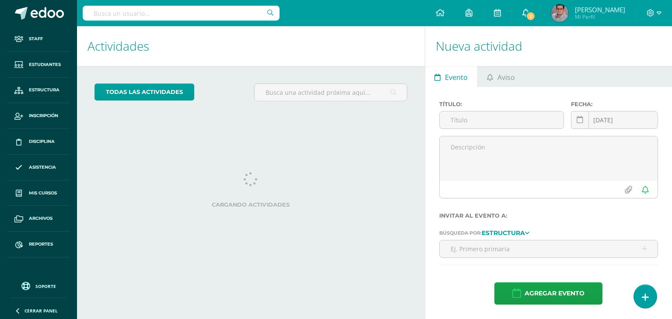
click at [535, 11] on span "2" at bounding box center [531, 16] width 10 height 10
click at [347, 55] on h1 "Actividades" at bounding box center [250, 46] width 327 height 40
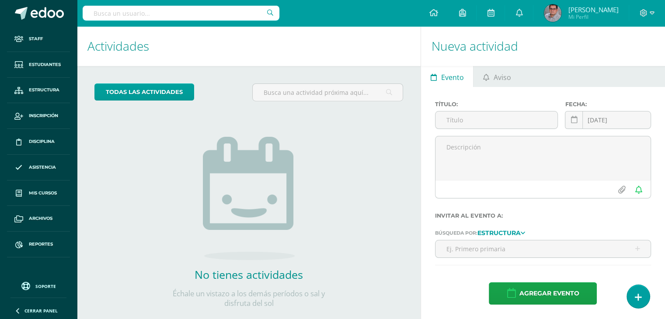
click at [349, 55] on h1 "Actividades" at bounding box center [248, 46] width 323 height 40
click at [377, 62] on h1 "Actividades" at bounding box center [248, 46] width 323 height 40
click at [375, 61] on h1 "Actividades" at bounding box center [248, 46] width 323 height 40
click at [343, 161] on div "todas las Actividades No tienes actividades Échale un vistazo a los demás perío…" at bounding box center [249, 201] width 344 height 270
click at [339, 140] on div "todas las Actividades No tienes actividades Échale un vistazo a los demás perío…" at bounding box center [249, 201] width 344 height 270
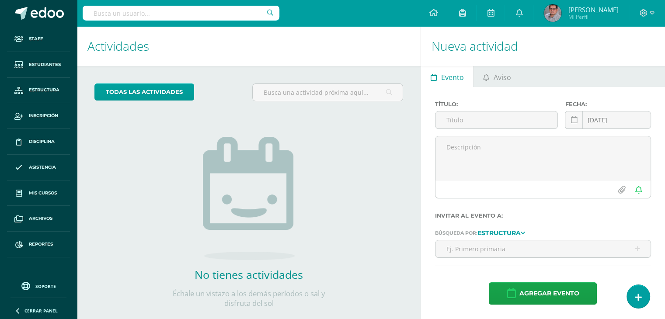
click at [339, 140] on div "todas las Actividades No tienes actividades Échale un vistazo a los demás perío…" at bounding box center [249, 201] width 344 height 270
click at [348, 43] on h1 "Actividades" at bounding box center [248, 46] width 323 height 40
click at [44, 93] on span "Estructura" at bounding box center [44, 90] width 31 height 7
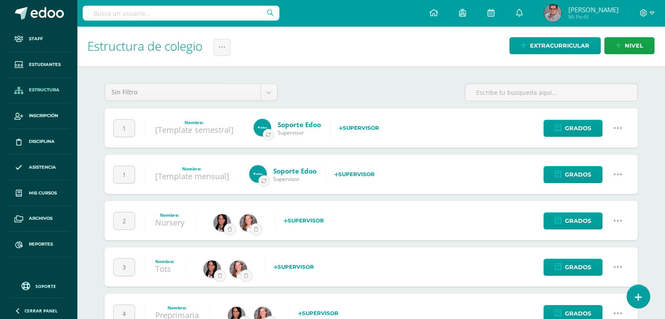
scroll to position [171, 0]
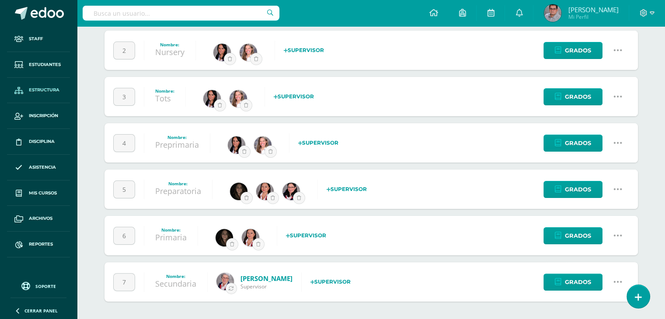
click at [619, 235] on icon at bounding box center [618, 236] width 10 height 10
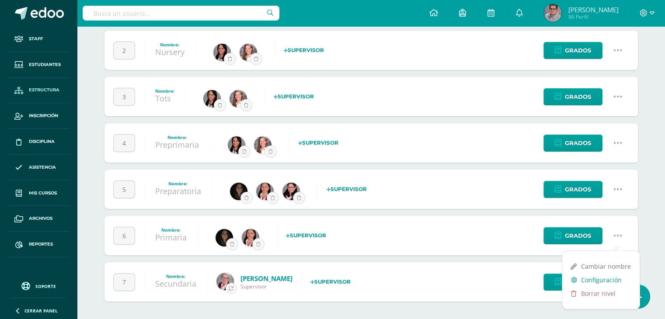
click at [611, 281] on link "Configuración" at bounding box center [601, 280] width 77 height 14
click at [58, 60] on link "Estudiantes" at bounding box center [38, 65] width 63 height 26
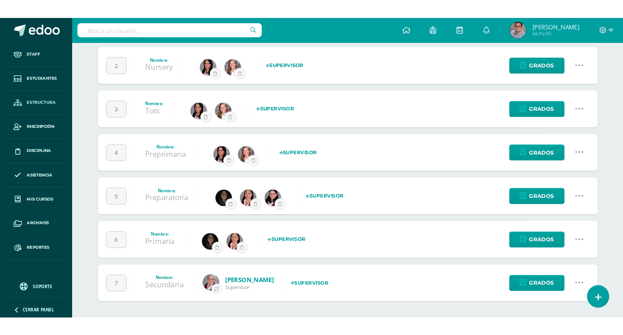
scroll to position [155, 0]
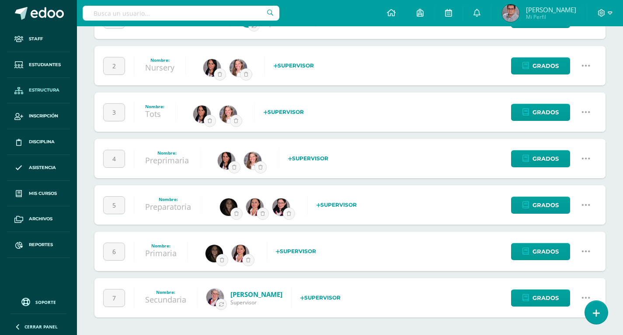
click at [591, 209] on link at bounding box center [586, 205] width 22 height 22
click at [370, 181] on div "1 Nombre: [Template semestral] Soporte Edoo Supervisor Selecciona un supervisor…" at bounding box center [349, 135] width 511 height 364
click at [579, 294] on link at bounding box center [586, 298] width 22 height 22
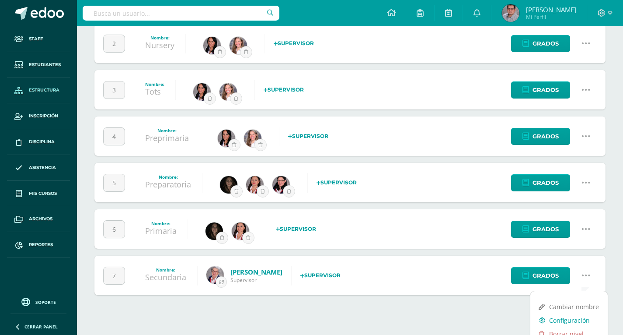
scroll to position [192, 0]
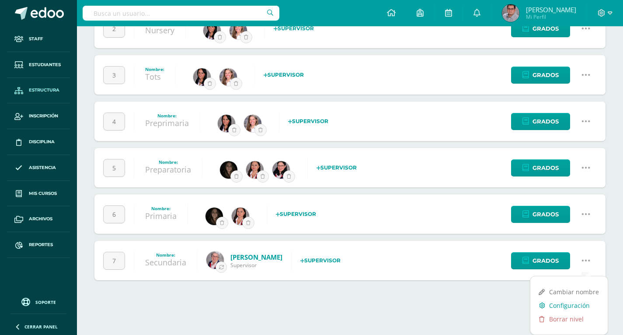
click at [563, 303] on link "Configuración" at bounding box center [569, 305] width 77 height 14
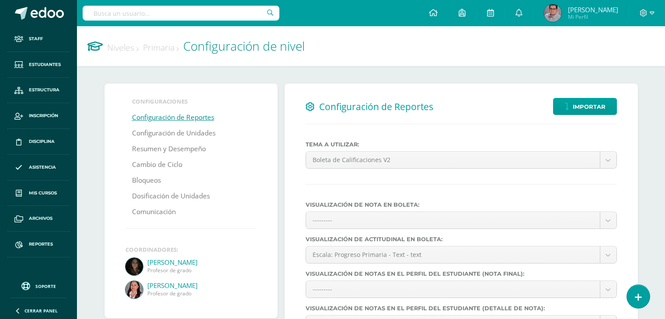
select select
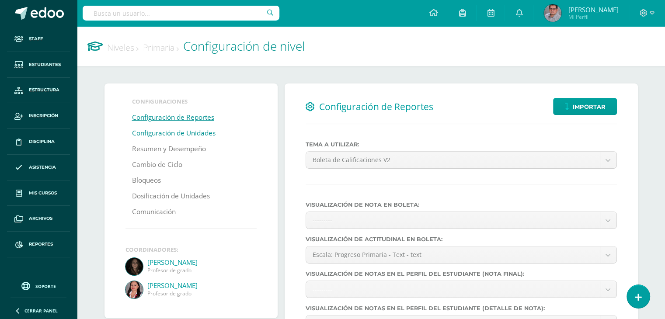
click at [203, 140] on link "Configuración de Unidades" at bounding box center [174, 134] width 84 height 16
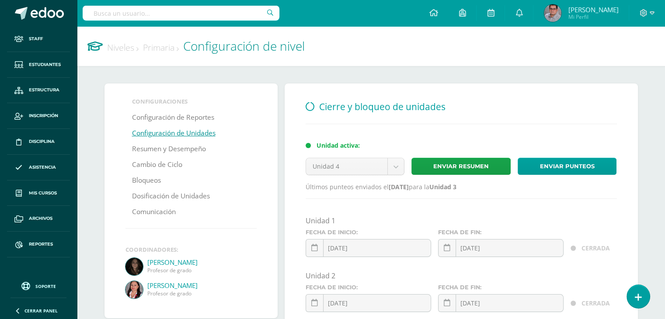
scroll to position [175, 0]
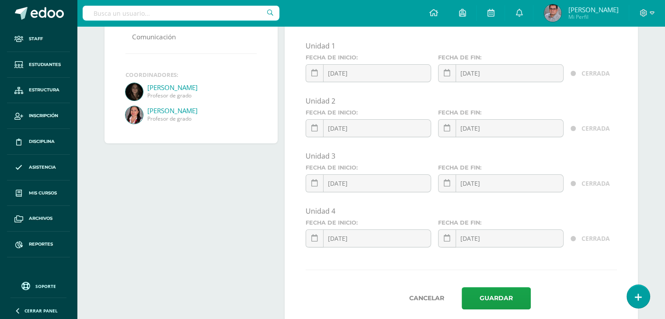
click at [631, 64] on div "Cierre y bloqueo de unidades Unidad activa: Unidad 4 Unidad 4 Unidad 1 Unidad 2…" at bounding box center [461, 116] width 353 height 415
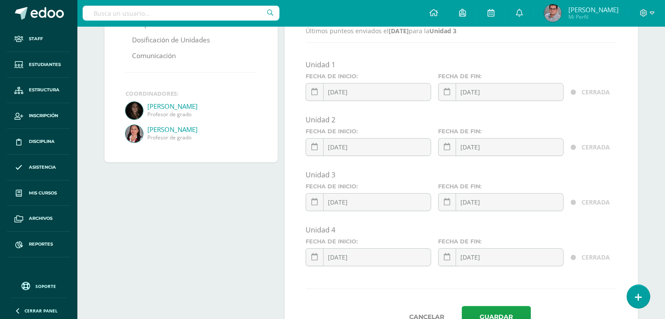
scroll to position [155, 0]
click at [466, 57] on div "Cierre y bloqueo de unidades Unidad activa: Unidad 4 Unidad 4 Unidad 1 Unidad 2…" at bounding box center [461, 135] width 353 height 415
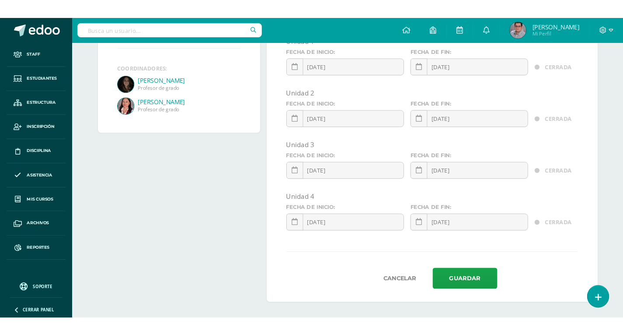
scroll to position [182, 0]
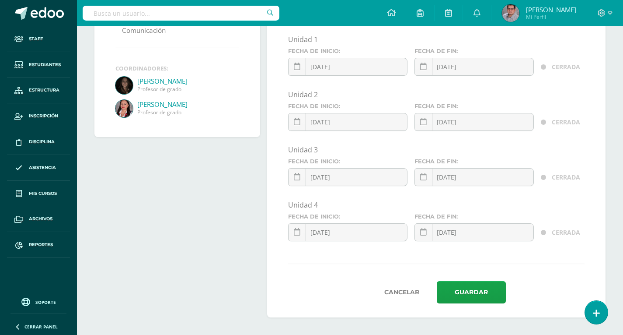
click at [426, 184] on link at bounding box center [424, 177] width 18 height 18
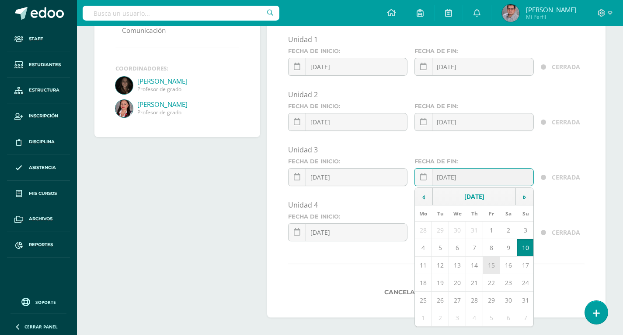
click at [492, 266] on td "15" at bounding box center [491, 264] width 17 height 17
type input "2025-08-15"
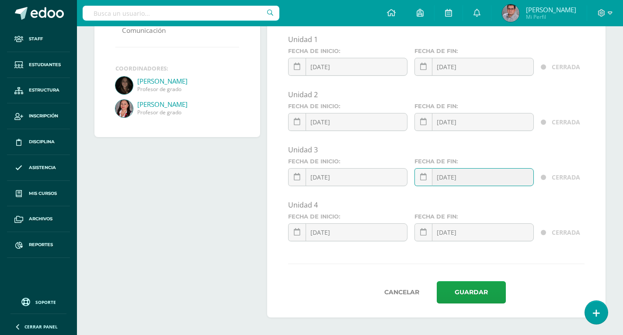
drag, startPoint x: 543, startPoint y: 273, endPoint x: 552, endPoint y: 270, distance: 9.8
click at [544, 273] on form "Unidad 1 Fecha de inicio: 2025-01-01 January, 2025 Mo Tu We Th Fr Sa Su 30 31 1…" at bounding box center [436, 169] width 297 height 269
click at [290, 233] on div "Fecha de inicio: 2024-09-03 September, 2024 Mo Tu We Th Fr Sa Su 26 27 28 29 30…" at bounding box center [348, 230] width 126 height 35
click at [295, 234] on icon at bounding box center [297, 231] width 7 height 7
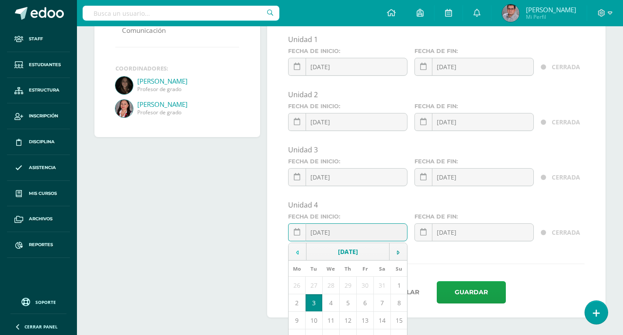
click at [305, 259] on td at bounding box center [298, 251] width 18 height 17
click at [351, 253] on td "August, 2024" at bounding box center [348, 251] width 83 height 17
click at [359, 251] on td "2024" at bounding box center [348, 251] width 83 height 17
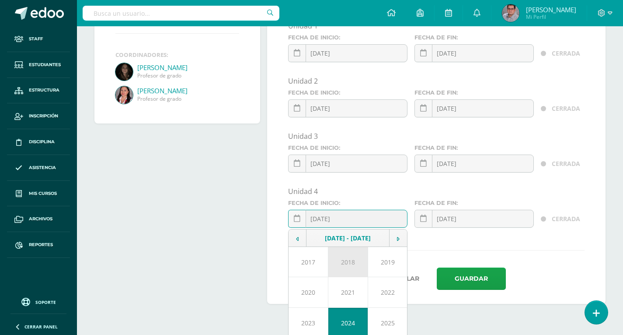
scroll to position [229, 0]
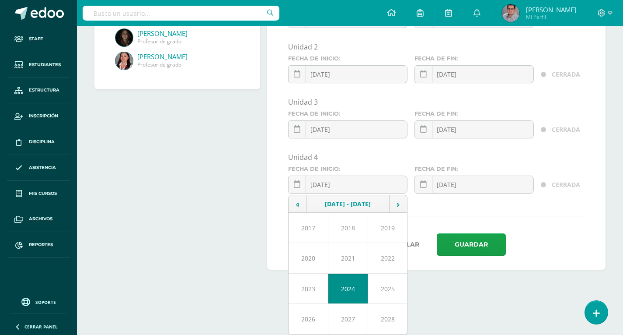
click at [394, 283] on td "2025" at bounding box center [388, 288] width 40 height 30
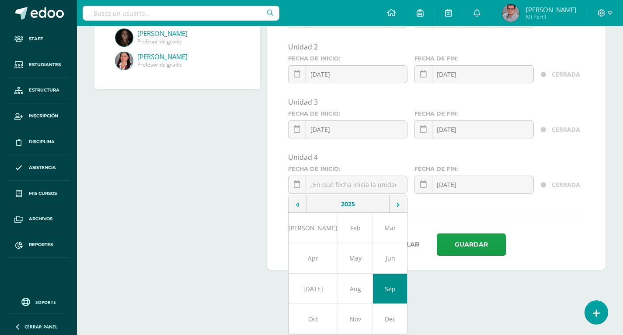
click at [358, 287] on td "Aug" at bounding box center [355, 288] width 35 height 30
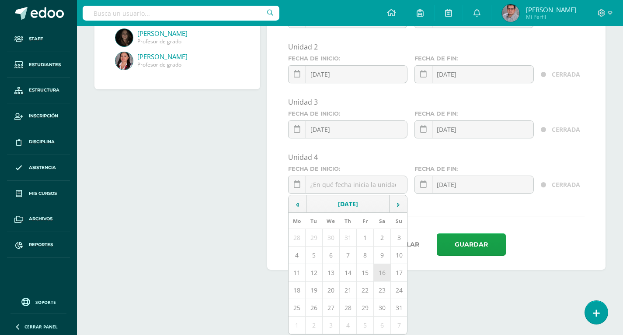
click at [378, 269] on td "16" at bounding box center [382, 272] width 17 height 17
type input "2025-08-16"
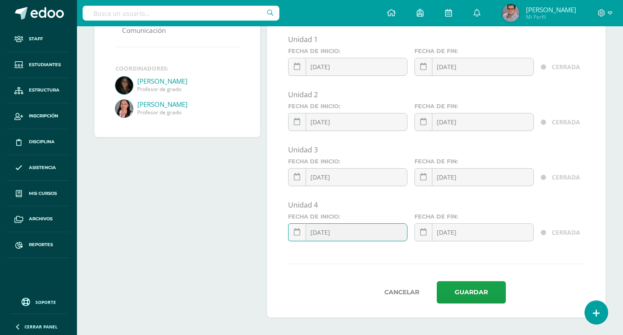
scroll to position [182, 0]
click at [418, 234] on link at bounding box center [424, 232] width 18 height 18
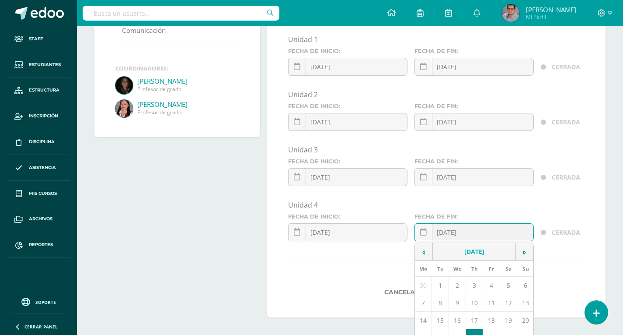
click at [481, 252] on td "October, 2024" at bounding box center [474, 251] width 83 height 17
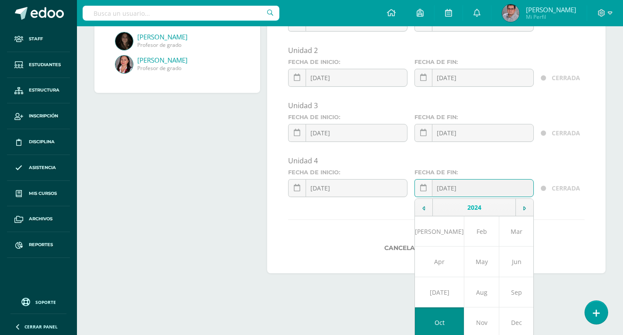
scroll to position [229, 0]
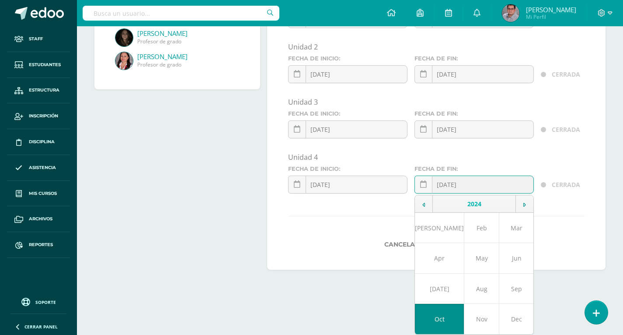
click at [482, 197] on td "2024" at bounding box center [474, 203] width 83 height 17
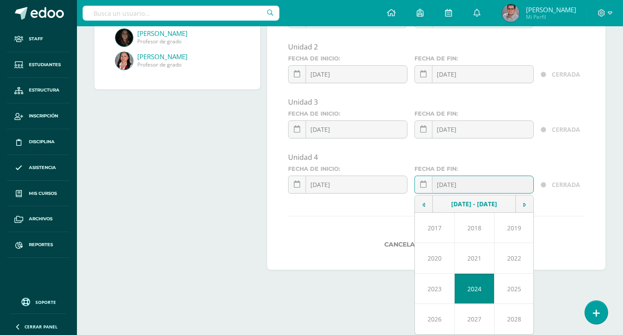
click at [505, 286] on td "2025" at bounding box center [515, 288] width 40 height 30
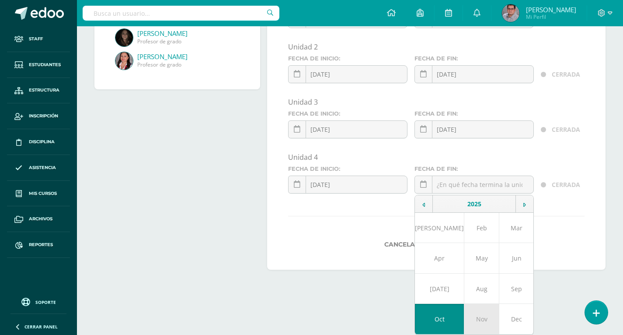
click at [465, 319] on td "Nov" at bounding box center [482, 319] width 35 height 31
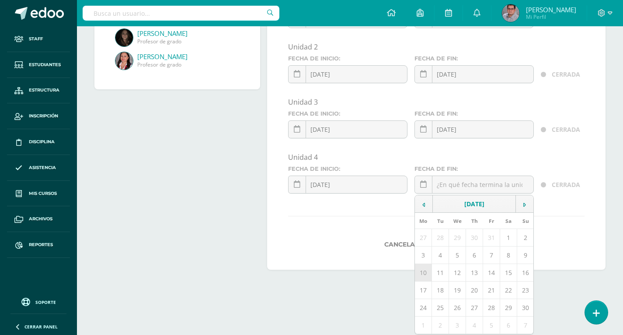
click at [426, 274] on td "10" at bounding box center [423, 272] width 17 height 17
type input "2025-11-10"
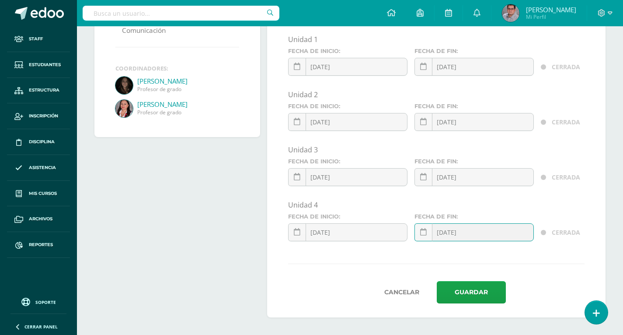
scroll to position [182, 0]
click at [315, 269] on form "Unidad 1 Fecha de inicio: 2025-01-01 January, 2025 Mo Tu We Th Fr Sa Su 30 31 1…" at bounding box center [436, 169] width 297 height 269
click at [490, 295] on button "Guardar" at bounding box center [471, 292] width 69 height 22
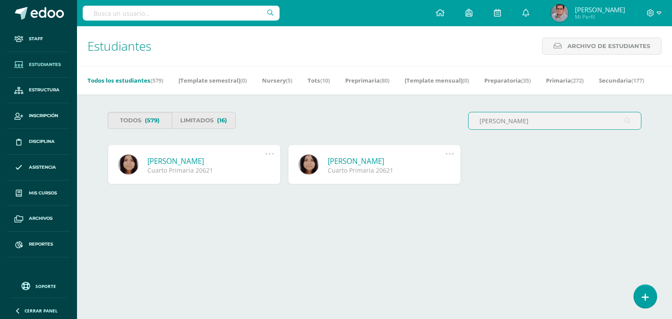
type input "Sofia Sagastume Cordero"
click at [273, 154] on icon at bounding box center [270, 154] width 10 height 10
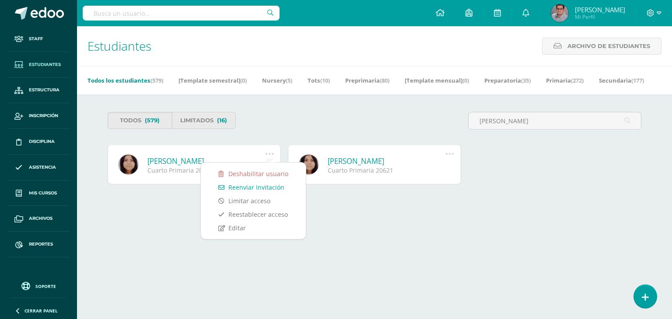
click at [174, 162] on link "Sofía Sagastume Cordero" at bounding box center [206, 161] width 118 height 10
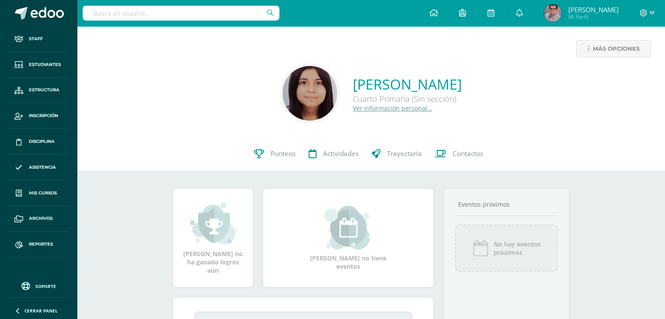
click at [353, 109] on link "Ver información personal..." at bounding box center [393, 108] width 80 height 8
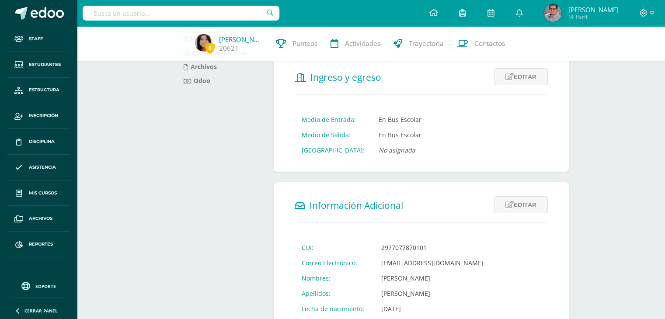
scroll to position [175, 0]
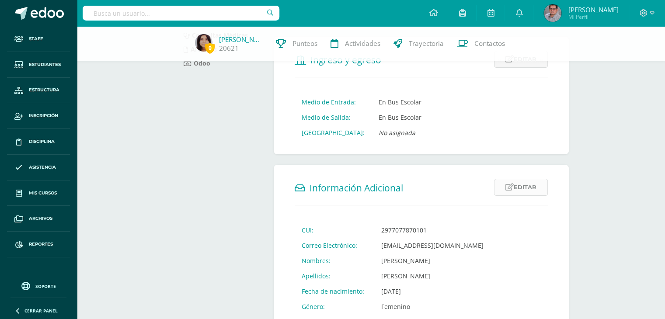
click at [528, 184] on link "Editar" at bounding box center [521, 187] width 54 height 17
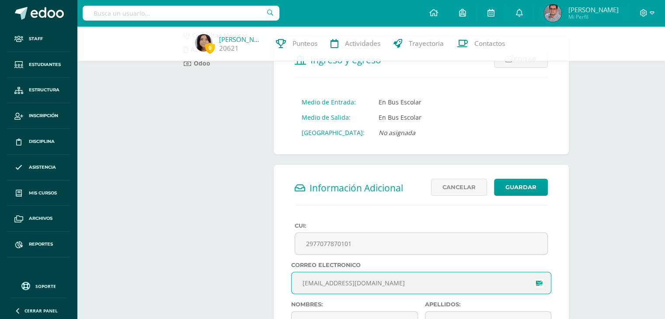
drag, startPoint x: 355, startPoint y: 277, endPoint x: 215, endPoint y: 279, distance: 140.4
click at [215, 279] on div "Información Personal Asignaciones Tutores Información Medica Consultas Médicas …" at bounding box center [371, 261] width 403 height 723
paste input "sofias2032"
type input "[EMAIL_ADDRESS][DOMAIN_NAME]"
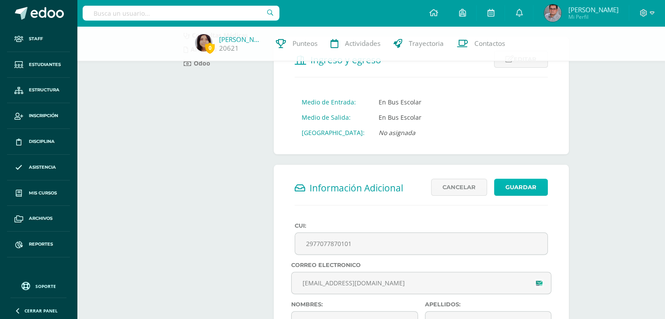
click at [521, 183] on button "Guardar" at bounding box center [521, 187] width 54 height 17
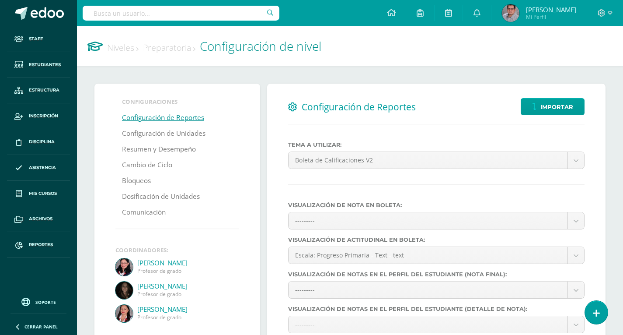
select select
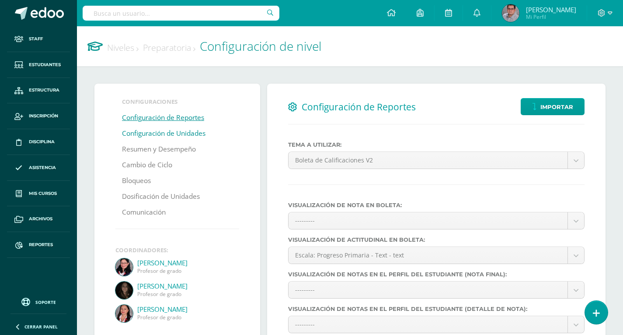
click at [194, 133] on link "Configuración de Unidades" at bounding box center [164, 134] width 84 height 16
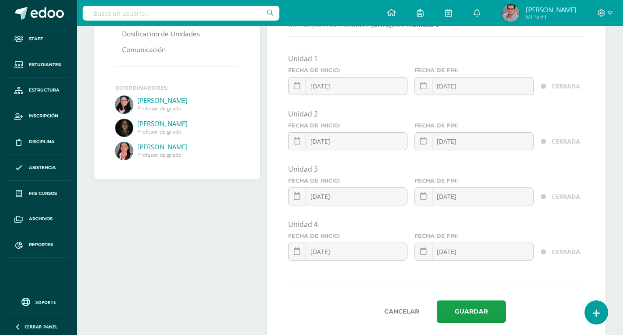
scroll to position [175, 0]
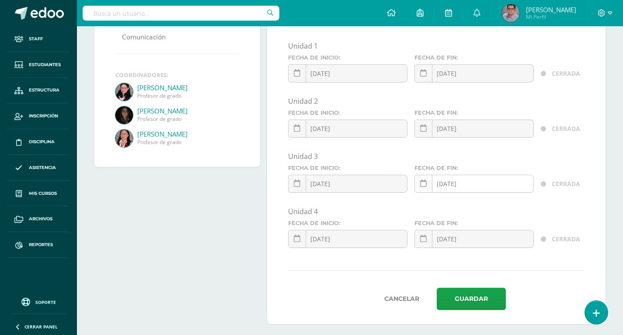
click at [420, 188] on link at bounding box center [424, 184] width 18 height 18
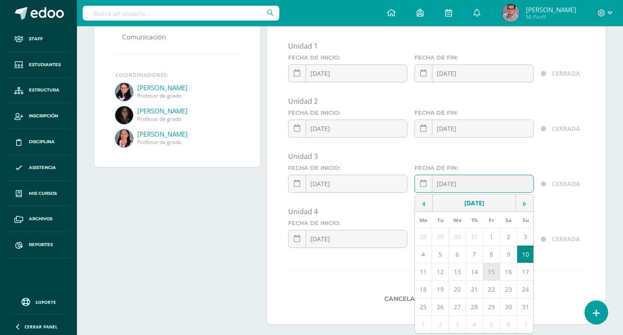
click at [493, 273] on td "15" at bounding box center [491, 271] width 17 height 17
type input "[DATE]"
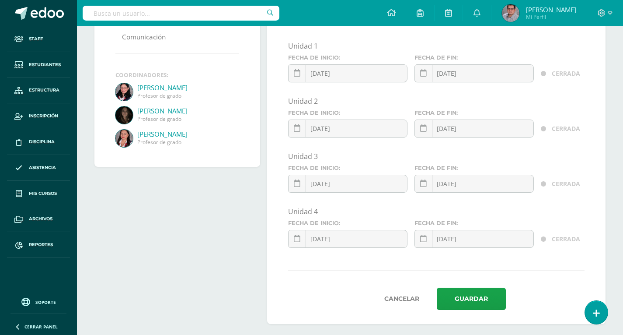
click at [540, 269] on form "Unidad 1 Fecha de inicio: [DATE] January, 2025 Mo Tu We Th Fr Sa Su 30 31 1 2 3…" at bounding box center [436, 175] width 297 height 269
click at [297, 235] on icon at bounding box center [297, 238] width 7 height 7
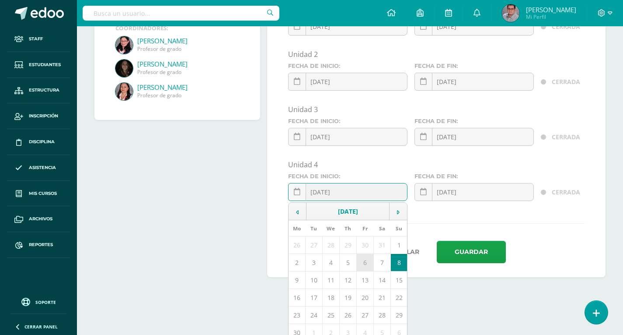
scroll to position [229, 0]
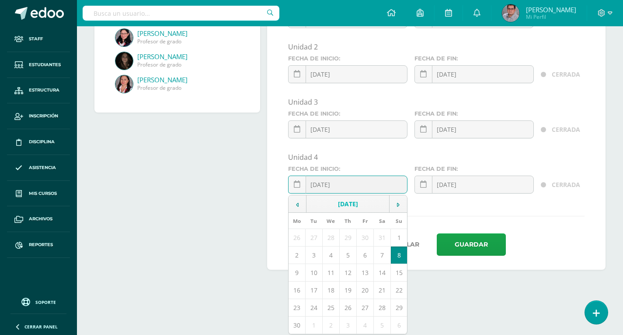
click at [349, 205] on td "September, 2024" at bounding box center [348, 203] width 83 height 17
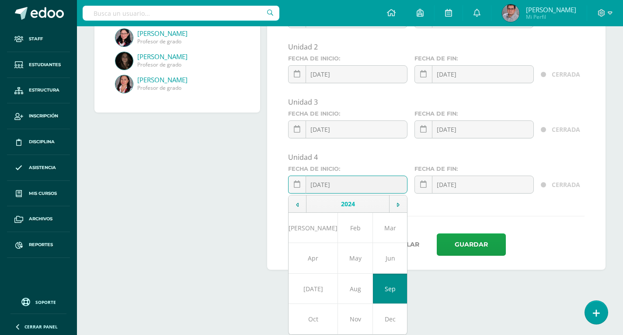
click at [349, 205] on td "2024" at bounding box center [348, 203] width 83 height 17
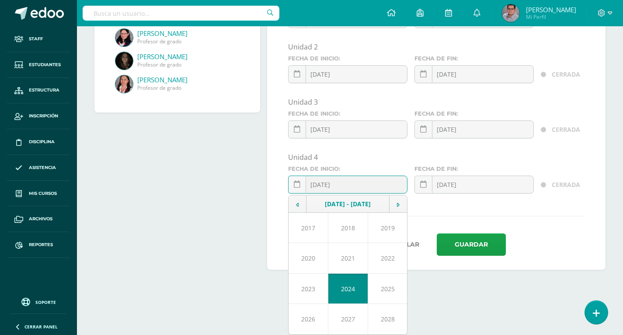
click at [389, 291] on td "2025" at bounding box center [388, 288] width 40 height 30
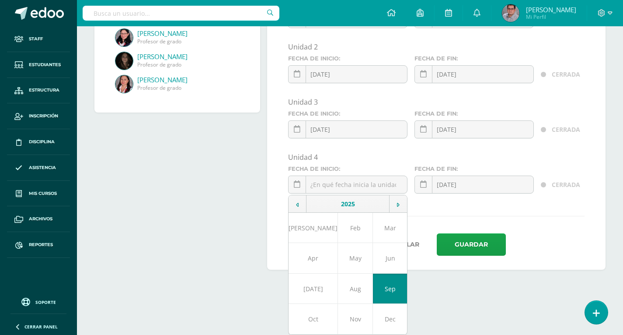
click at [383, 287] on td "Sep" at bounding box center [390, 288] width 35 height 30
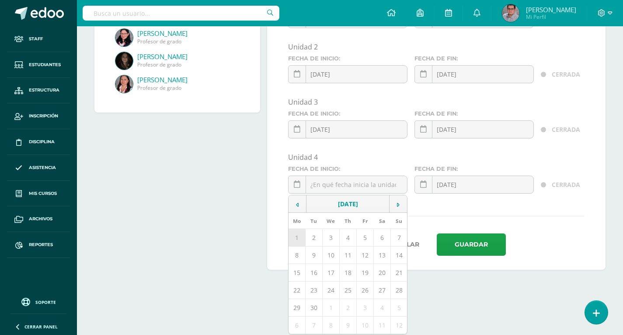
click at [295, 237] on td "1" at bounding box center [297, 237] width 17 height 17
type input "2025-09-01"
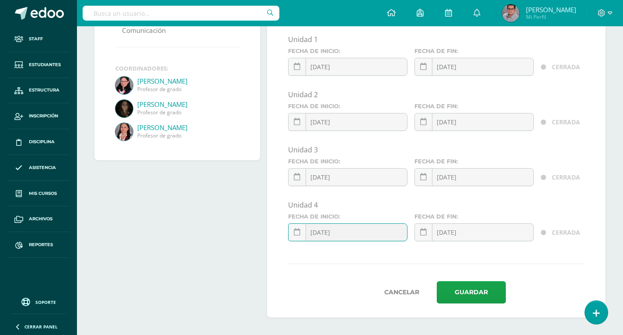
scroll to position [182, 0]
click at [427, 231] on link at bounding box center [424, 232] width 18 height 18
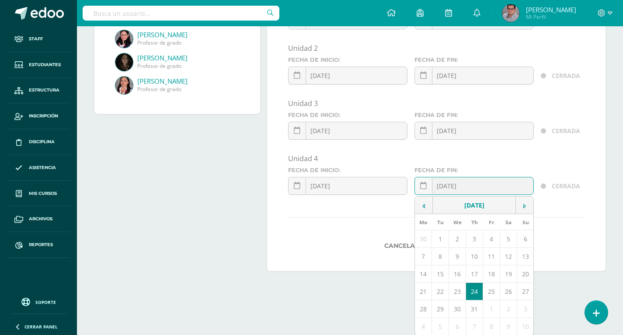
scroll to position [228, 0]
click at [476, 206] on td "October, 2024" at bounding box center [474, 204] width 83 height 17
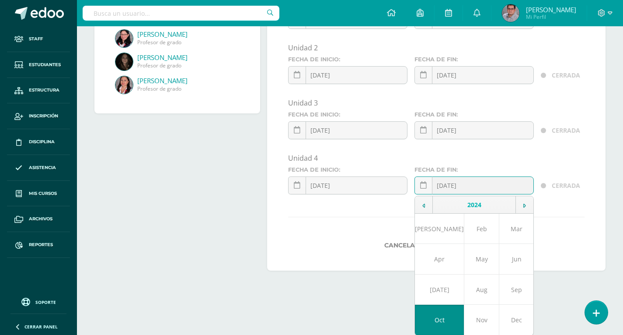
click at [476, 206] on td "2024" at bounding box center [474, 204] width 83 height 17
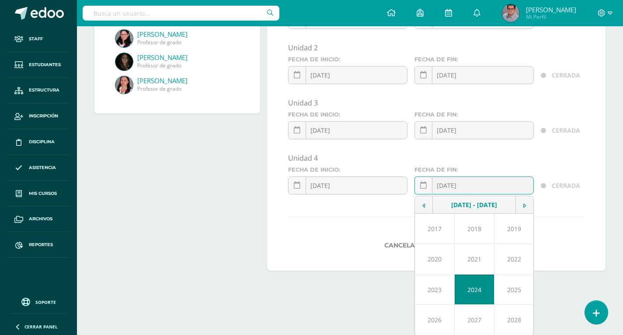
click at [510, 290] on td "2025" at bounding box center [515, 289] width 40 height 30
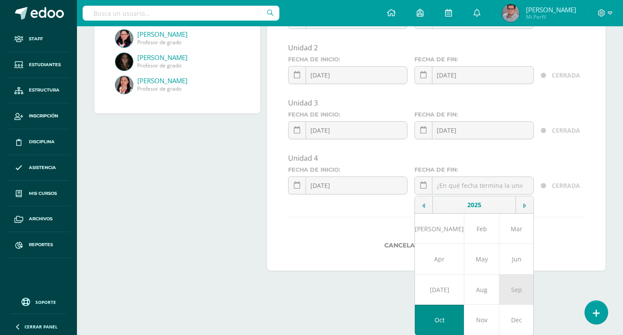
scroll to position [229, 0]
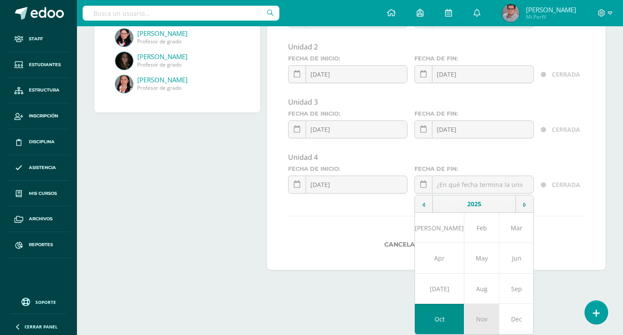
click at [475, 315] on td "Nov" at bounding box center [482, 319] width 35 height 31
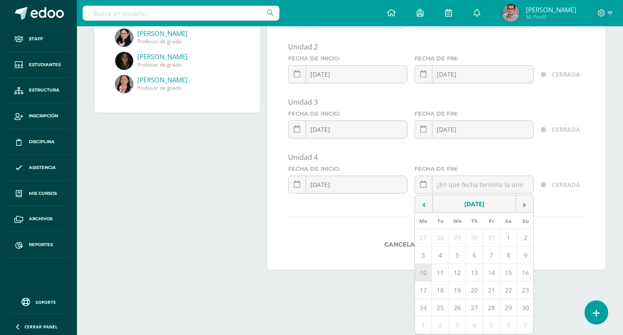
click at [426, 276] on td "10" at bounding box center [423, 272] width 17 height 17
type input "[DATE]"
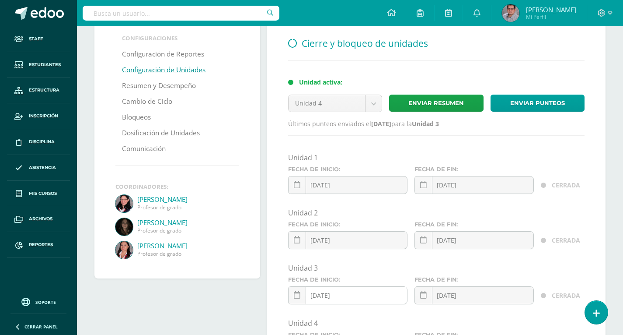
scroll to position [182, 0]
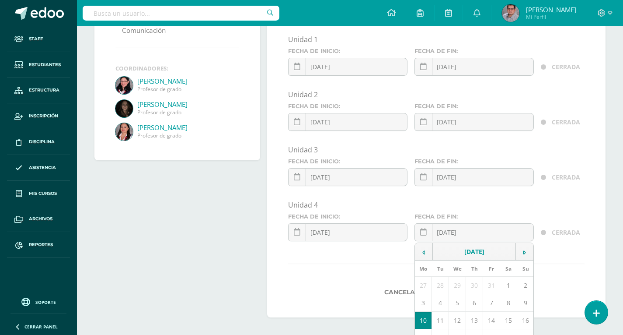
click at [397, 206] on div "Unidad 4" at bounding box center [436, 205] width 297 height 10
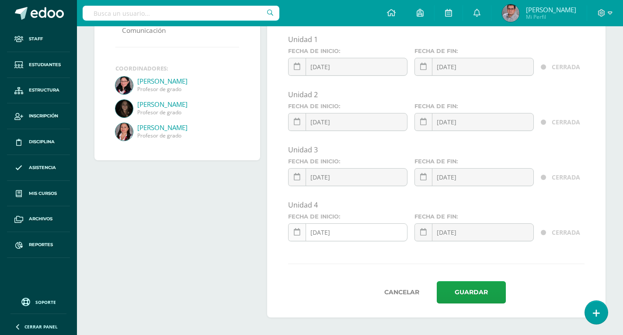
click at [292, 231] on link at bounding box center [297, 232] width 18 height 18
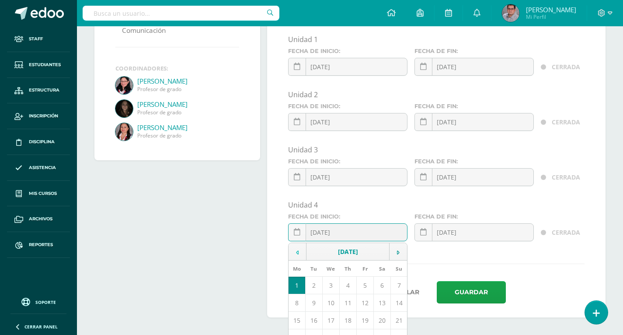
click at [296, 250] on icon at bounding box center [297, 252] width 3 height 6
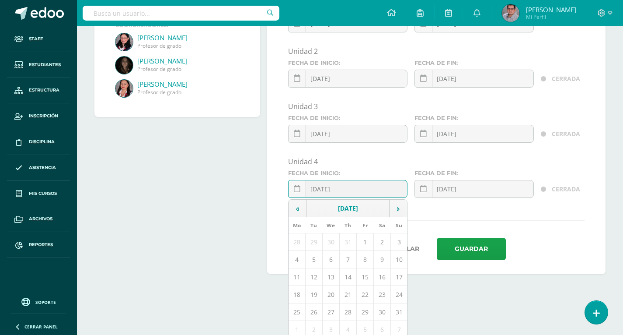
scroll to position [225, 0]
click at [378, 274] on td "16" at bounding box center [382, 276] width 17 height 17
type input "2025-08-16"
click at [564, 238] on div "Cancelar Guardar" at bounding box center [436, 248] width 297 height 22
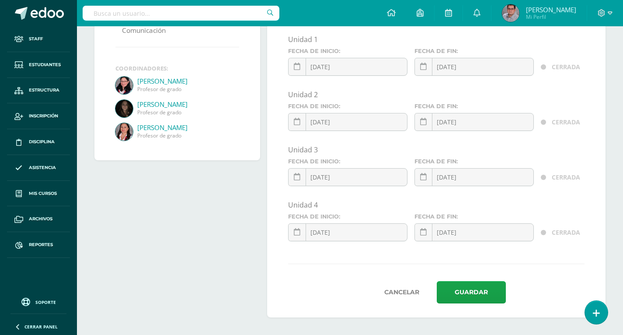
scroll to position [182, 0]
click at [304, 236] on link at bounding box center [297, 232] width 18 height 18
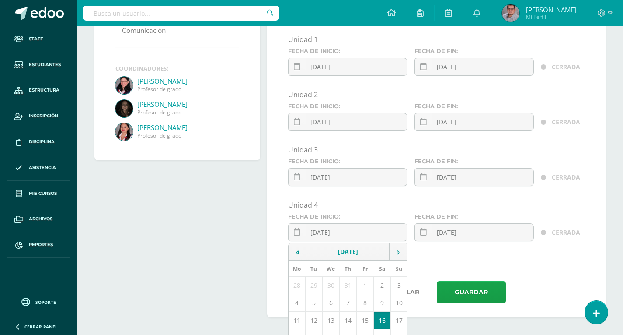
click at [382, 322] on td "16" at bounding box center [382, 319] width 17 height 17
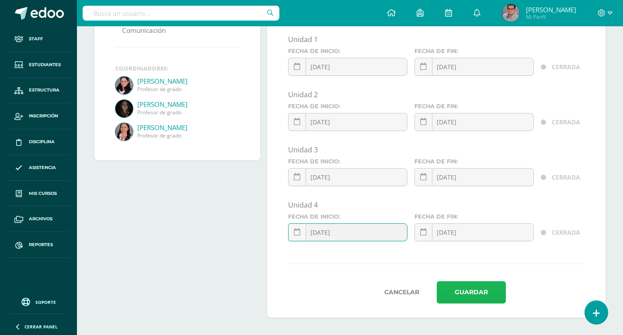
click at [487, 289] on button "Guardar" at bounding box center [471, 292] width 69 height 22
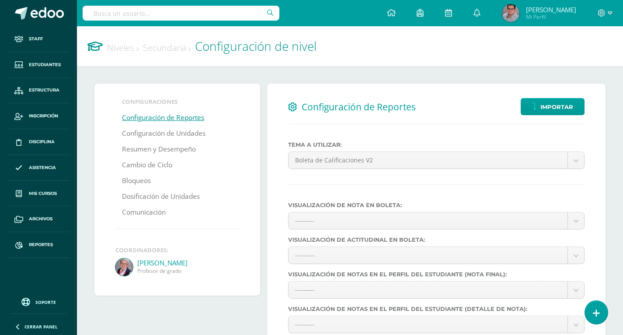
select select
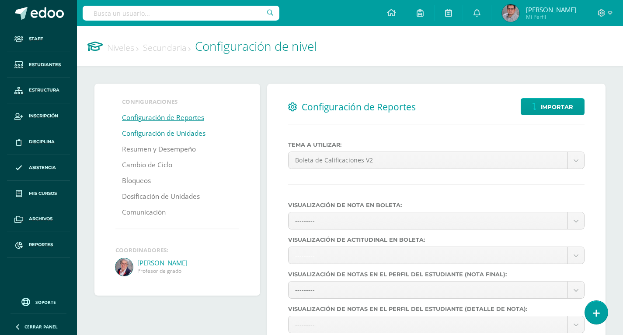
click at [167, 135] on link "Configuración de Unidades" at bounding box center [164, 134] width 84 height 16
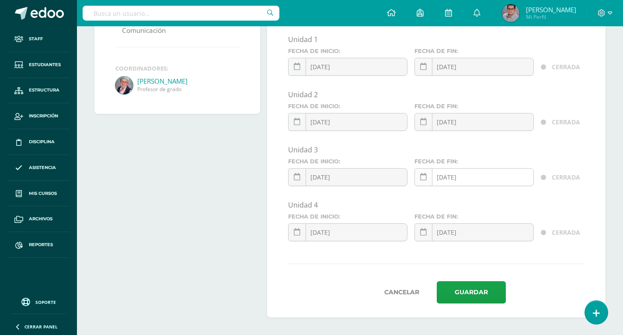
click at [420, 175] on link at bounding box center [424, 177] width 18 height 18
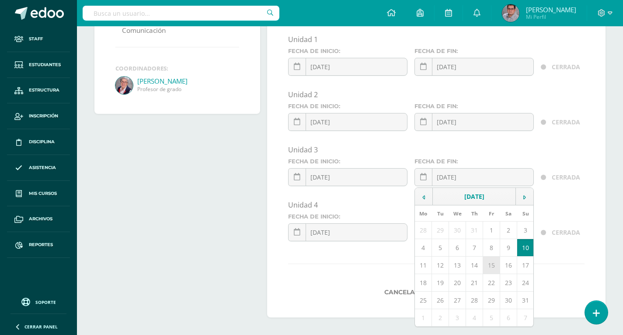
click at [495, 267] on td "15" at bounding box center [491, 264] width 17 height 17
type input "[DATE]"
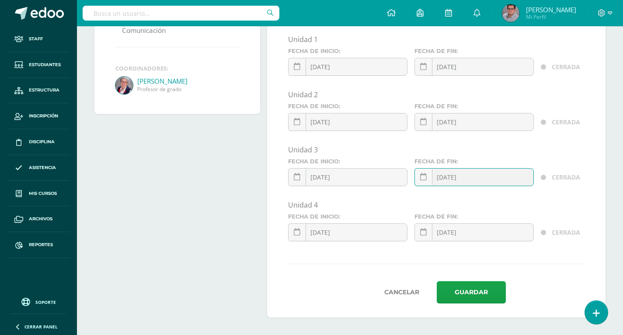
click at [493, 260] on form "Unidad 1 Fecha de inicio: 2025-01-01 January, 2025 Mo Tu We Th Fr Sa Su 30 31 1…" at bounding box center [436, 169] width 297 height 269
click at [299, 227] on link at bounding box center [297, 232] width 18 height 18
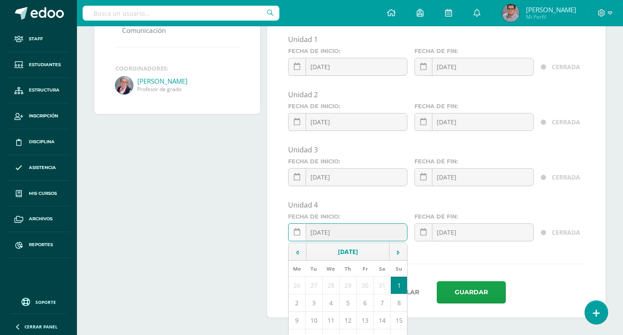
click at [298, 231] on icon at bounding box center [297, 231] width 7 height 7
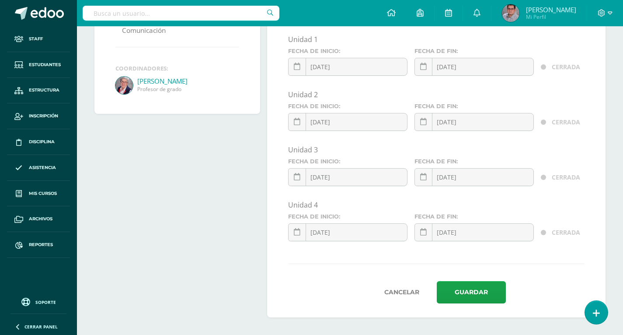
click at [301, 232] on link at bounding box center [297, 232] width 18 height 18
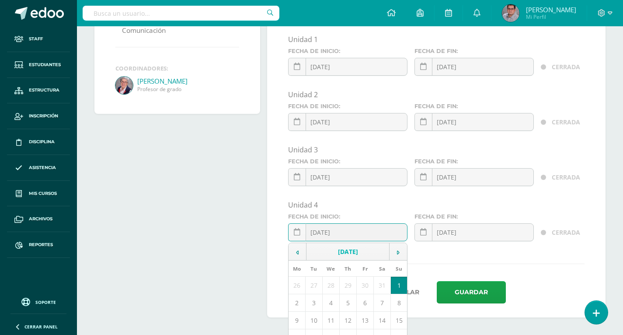
click at [343, 249] on td "September, 2024" at bounding box center [348, 251] width 83 height 17
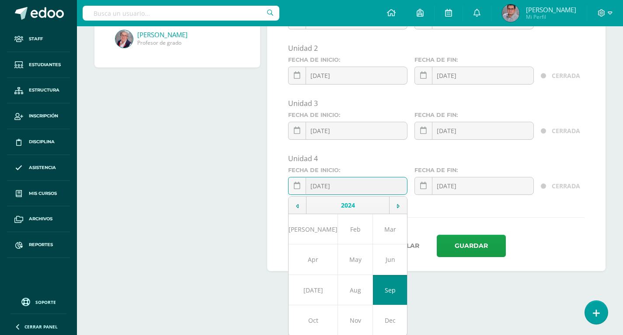
scroll to position [229, 0]
click at [345, 204] on td "2024" at bounding box center [348, 203] width 83 height 17
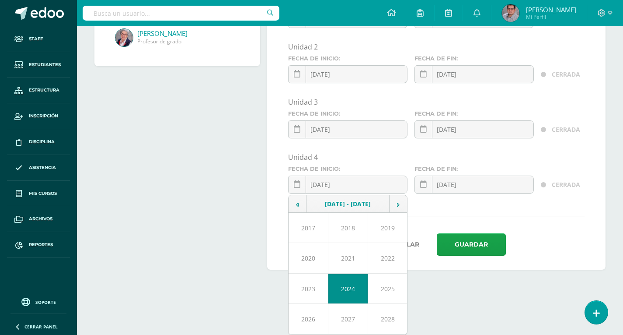
click at [388, 292] on td "2025" at bounding box center [388, 288] width 40 height 30
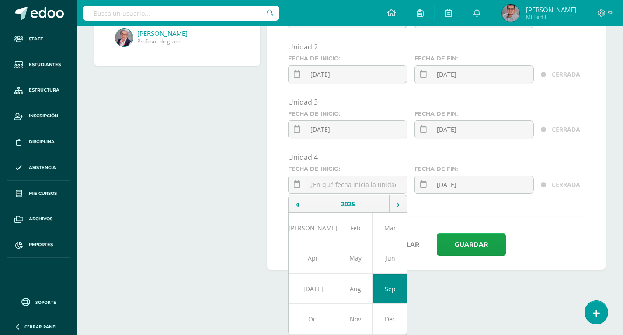
click at [382, 285] on td "Sep" at bounding box center [390, 288] width 35 height 30
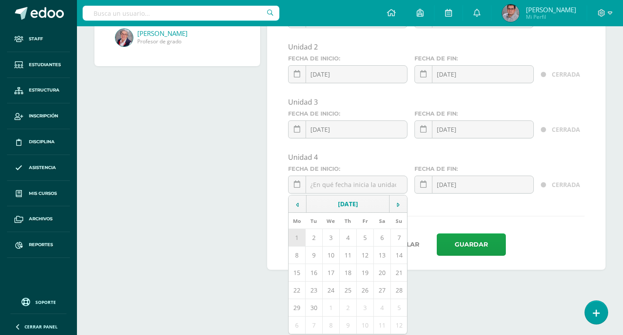
click at [297, 239] on td "1" at bounding box center [297, 237] width 17 height 17
type input "2025-09-01"
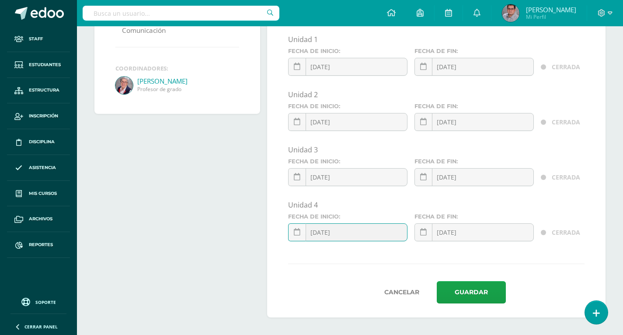
scroll to position [182, 0]
click at [299, 233] on icon at bounding box center [297, 231] width 7 height 7
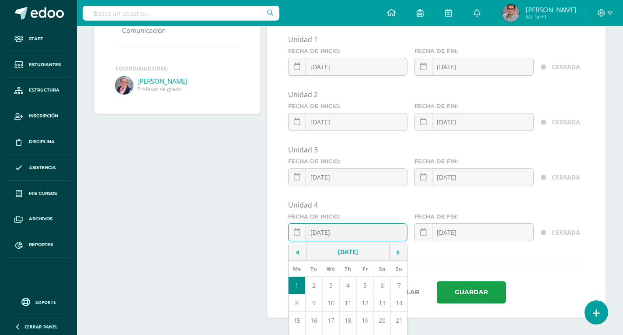
click at [346, 249] on td "September, 2025" at bounding box center [348, 251] width 83 height 17
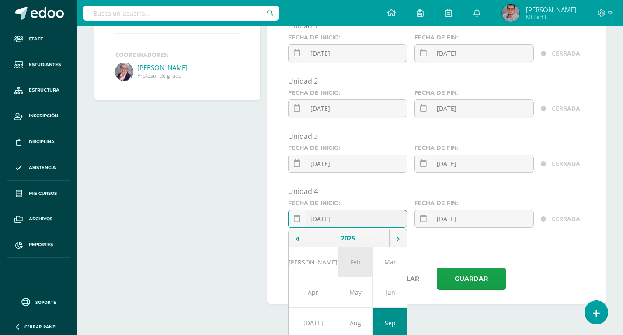
scroll to position [229, 0]
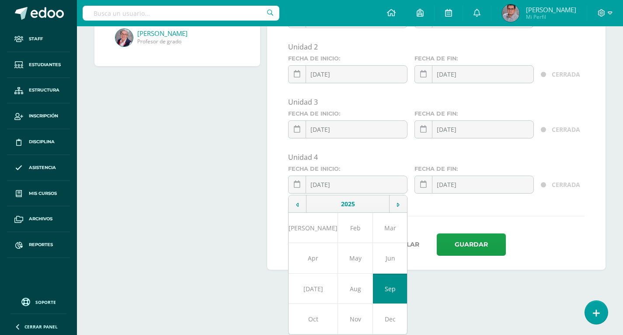
click at [349, 285] on td "Aug" at bounding box center [355, 288] width 35 height 30
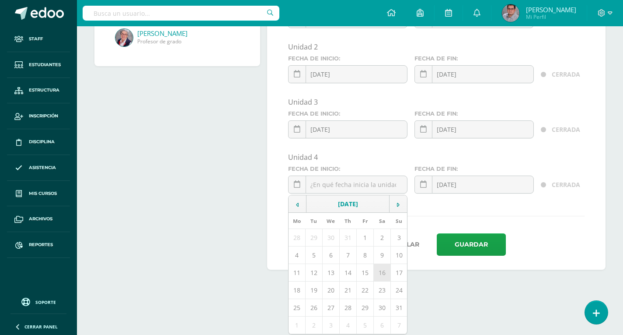
click at [376, 273] on td "16" at bounding box center [382, 272] width 17 height 17
type input "[DATE]"
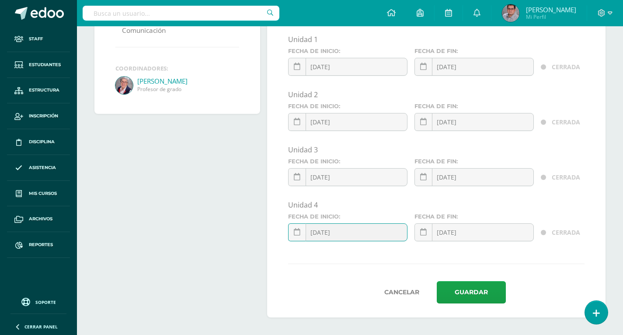
scroll to position [182, 0]
click at [427, 234] on link at bounding box center [424, 232] width 18 height 18
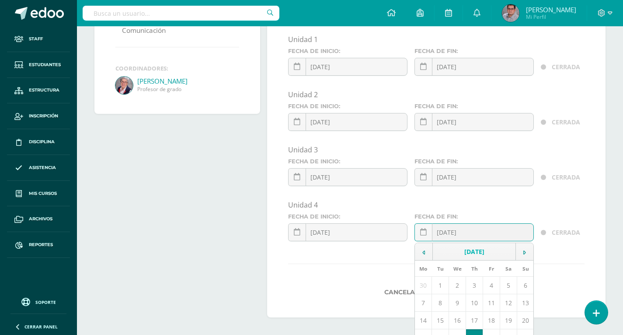
click at [455, 248] on td "October, 2024" at bounding box center [474, 251] width 83 height 17
click at [455, 248] on td "2024" at bounding box center [474, 251] width 83 height 17
click at [514, 330] on td "2025" at bounding box center [515, 336] width 40 height 30
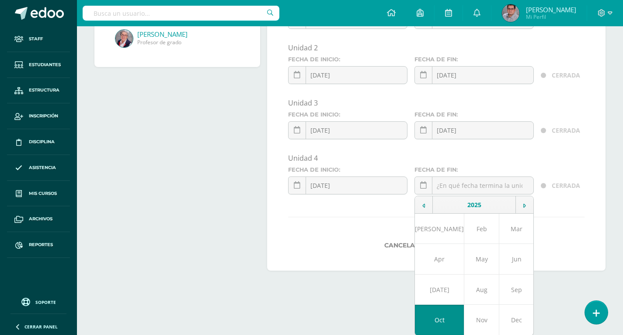
scroll to position [229, 0]
click at [477, 314] on td "Nov" at bounding box center [482, 319] width 35 height 31
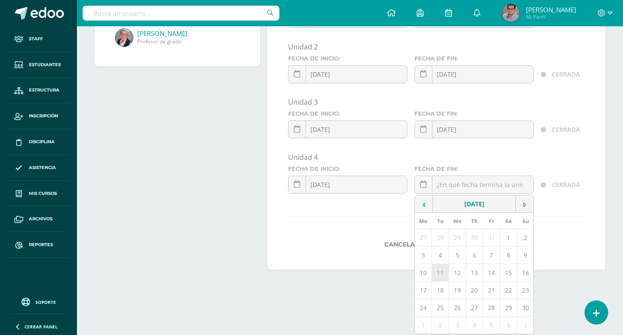
click at [432, 275] on td "11" at bounding box center [440, 272] width 17 height 17
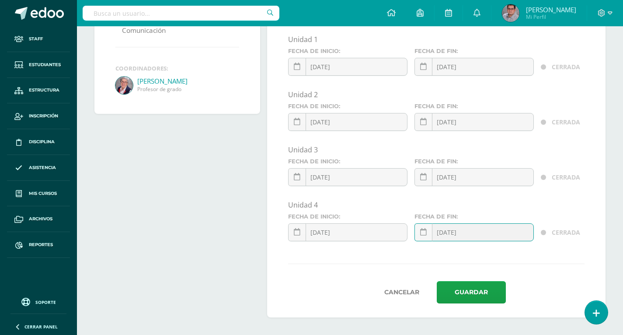
scroll to position [182, 0]
click at [423, 237] on link at bounding box center [424, 232] width 18 height 18
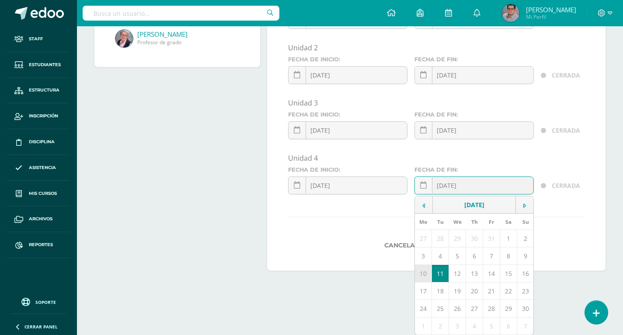
click at [422, 270] on td "10" at bounding box center [423, 273] width 17 height 17
type input "[DATE]"
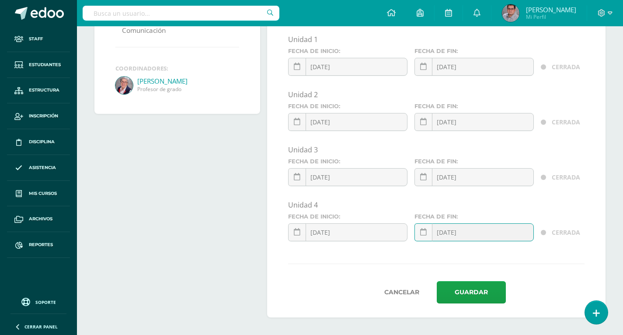
click at [315, 246] on div "2025-08-16 August, 2025 Mo Tu We Th Fr Sa Su 28 29 30 31 1 2 3 4 5 6 7 8 9 10 1…" at bounding box center [347, 235] width 119 height 25
click at [297, 233] on icon at bounding box center [297, 231] width 7 height 7
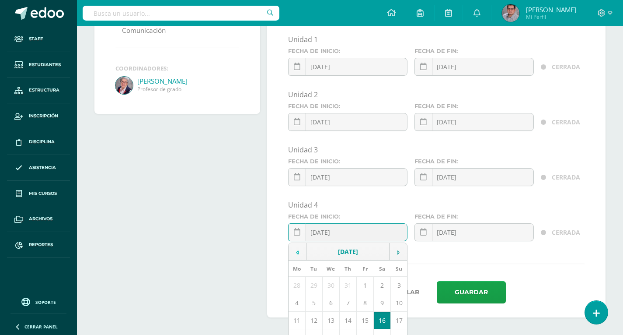
click at [294, 249] on td at bounding box center [298, 251] width 18 height 17
click at [403, 249] on td at bounding box center [399, 251] width 18 height 17
click at [448, 256] on form "Unidad 1 Fecha de inicio: 2025-01-01 January, 2025 Mo Tu We Th Fr Sa Su 30 31 1…" at bounding box center [436, 169] width 297 height 269
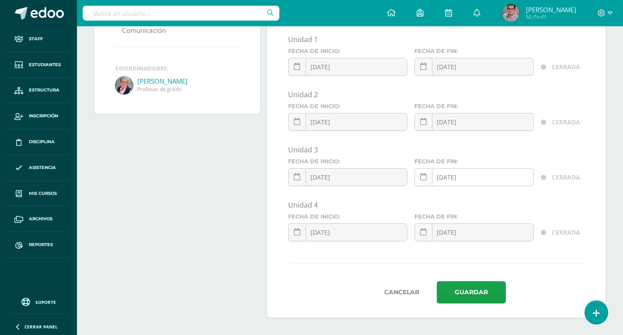
click at [428, 173] on link at bounding box center [424, 177] width 18 height 18
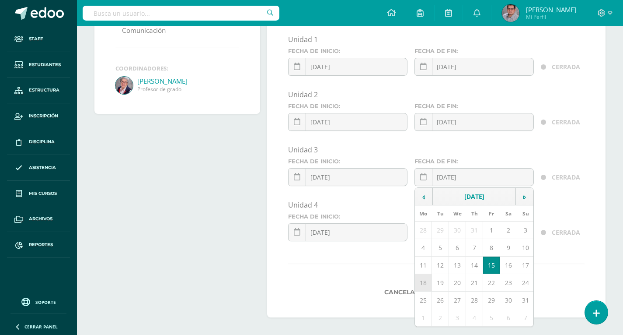
click at [422, 282] on td "18" at bounding box center [423, 282] width 17 height 17
type input "[DATE]"
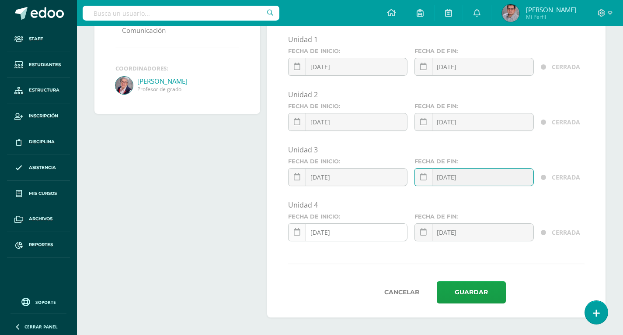
click at [290, 232] on div "Cierre y bloqueo de unidades Unidad activa: Unidad 4 Unidad 4 Unidad 1 Unidad 2…" at bounding box center [436, 109] width 339 height 415
click at [301, 230] on link at bounding box center [297, 232] width 18 height 18
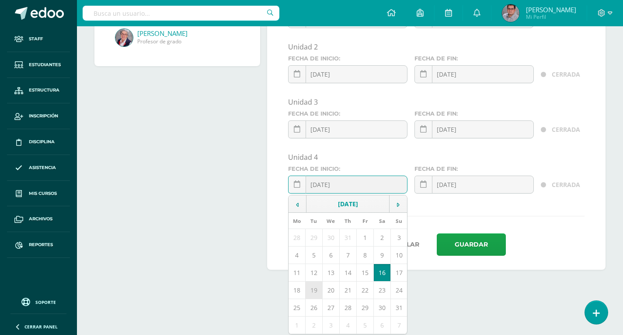
click at [319, 290] on td "19" at bounding box center [313, 289] width 17 height 17
type input "[DATE]"
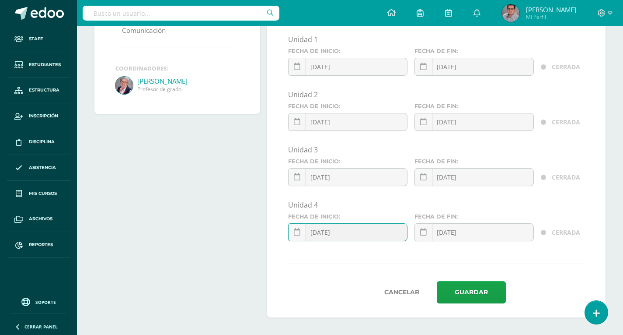
click at [419, 275] on form "Unidad 1 Fecha de inicio: 2025-01-01 January, 2025 Mo Tu We Th Fr Sa Su 30 31 1…" at bounding box center [436, 169] width 297 height 269
click at [477, 290] on button "Guardar" at bounding box center [471, 292] width 69 height 22
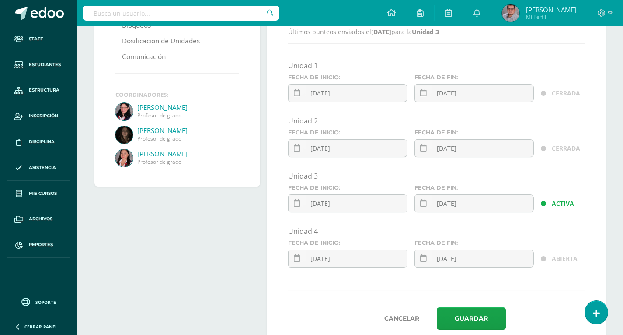
scroll to position [175, 0]
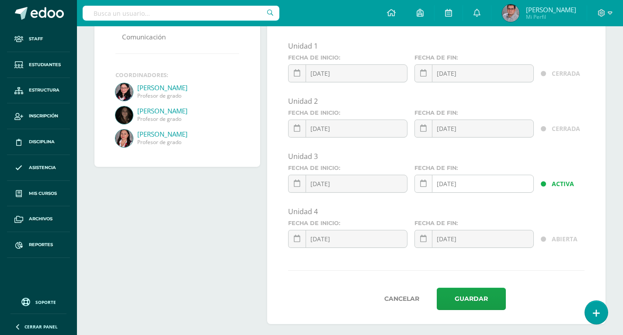
click at [426, 185] on icon at bounding box center [423, 183] width 7 height 7
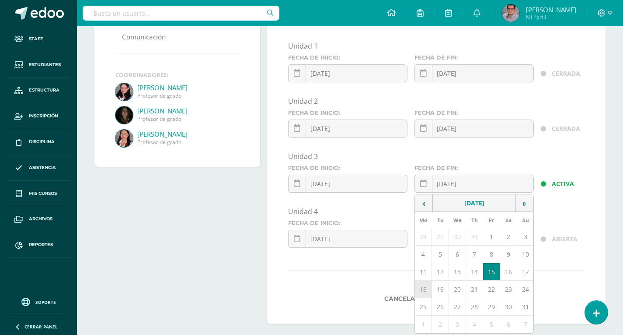
click at [426, 289] on td "18" at bounding box center [423, 288] width 17 height 17
type input "[DATE]"
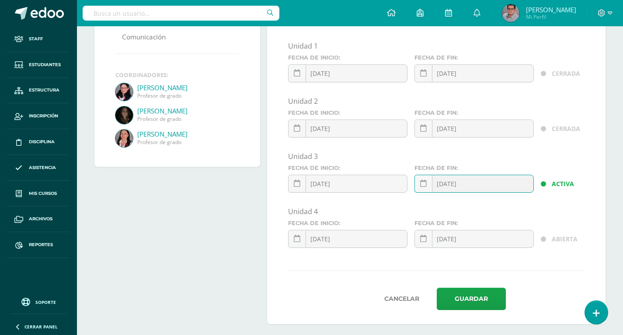
click at [356, 277] on form "Unidad 1 Fecha de inicio: [DATE] January, 2025 Mo Tu We Th Fr Sa Su 30 31 1 2 3…" at bounding box center [436, 175] width 297 height 269
click at [294, 245] on link at bounding box center [297, 239] width 18 height 18
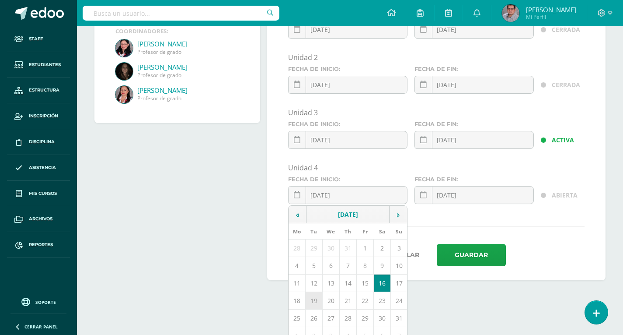
click at [315, 296] on td "19" at bounding box center [313, 300] width 17 height 17
type input "[DATE]"
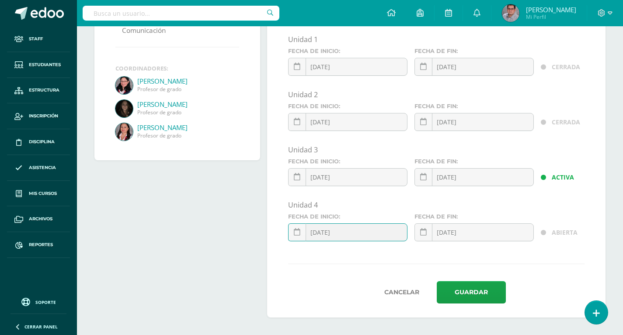
scroll to position [182, 0]
click at [487, 291] on button "Guardar" at bounding box center [471, 292] width 69 height 22
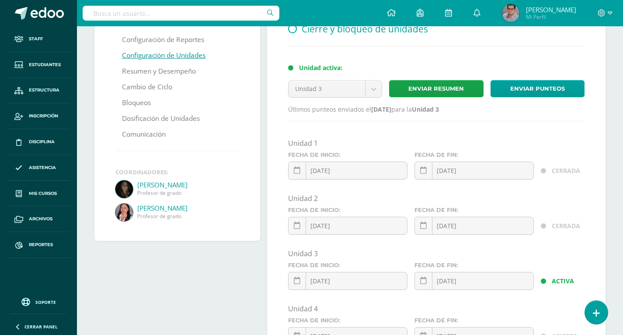
scroll to position [131, 0]
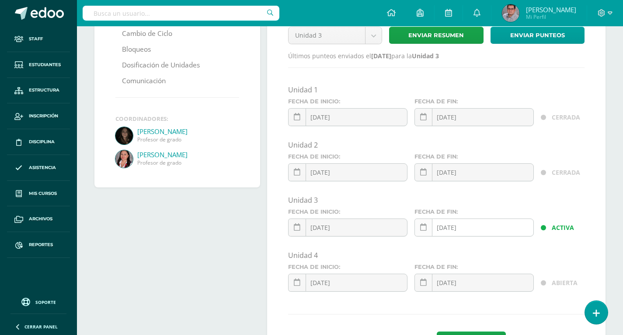
click at [416, 223] on link at bounding box center [424, 227] width 18 height 18
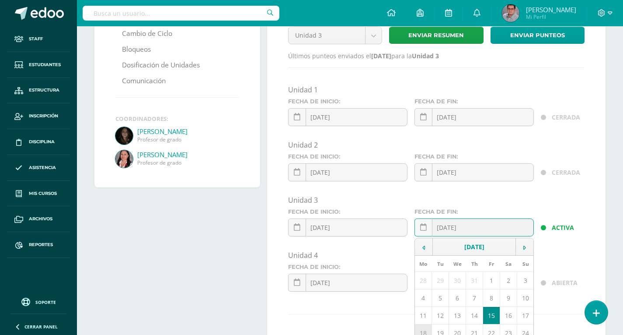
click at [422, 332] on td "18" at bounding box center [423, 332] width 17 height 17
type input "2025-08-18"
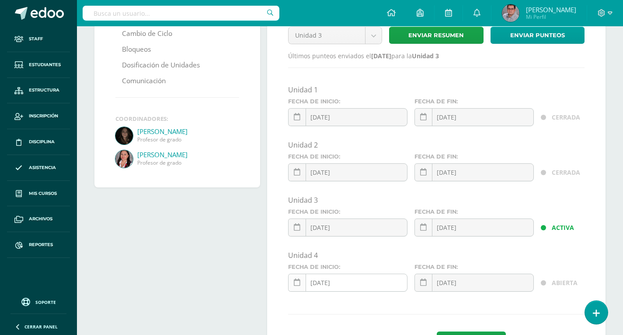
click at [297, 283] on icon at bounding box center [297, 282] width 7 height 7
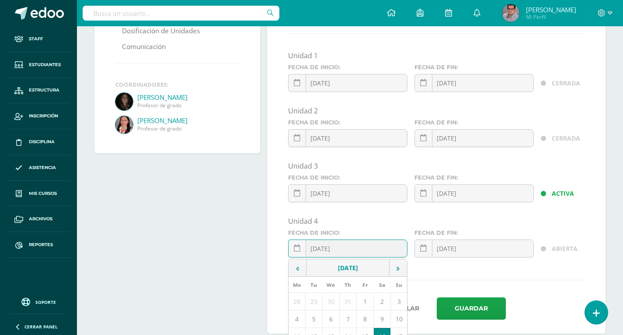
scroll to position [219, 0]
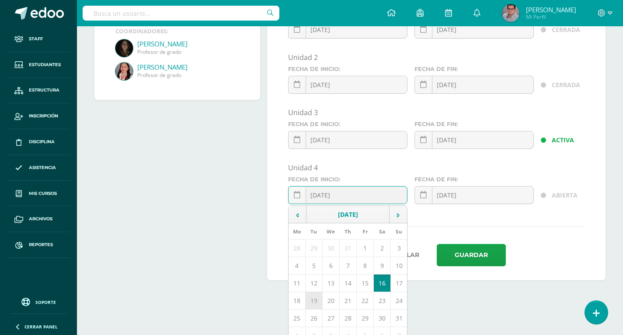
click at [322, 298] on td "19" at bounding box center [313, 300] width 17 height 17
type input "2025-08-19"
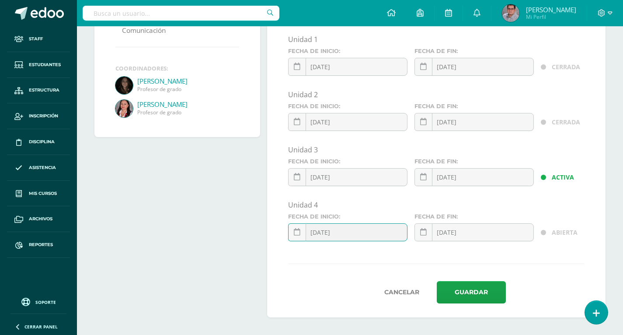
scroll to position [182, 0]
click at [466, 296] on button "Guardar" at bounding box center [471, 292] width 69 height 22
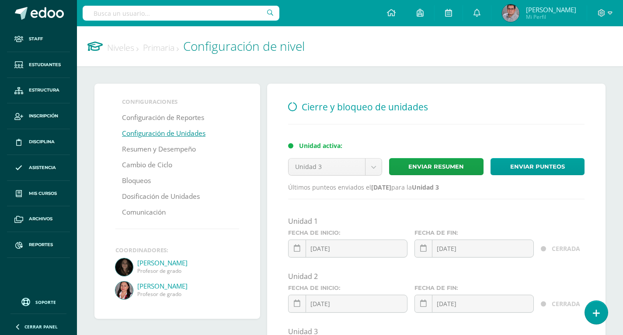
drag, startPoint x: 549, startPoint y: 122, endPoint x: 544, endPoint y: 116, distance: 8.0
click at [549, 122] on div "Cierre y bloqueo de unidades Unidad activa: Unidad 3 Unidad 1 Unidad 2 Unidad 3…" at bounding box center [436, 291] width 339 height 415
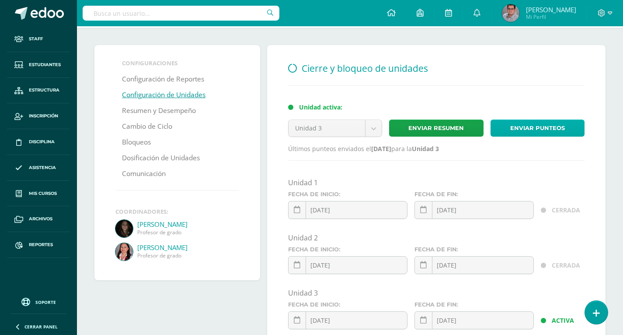
scroll to position [182, 0]
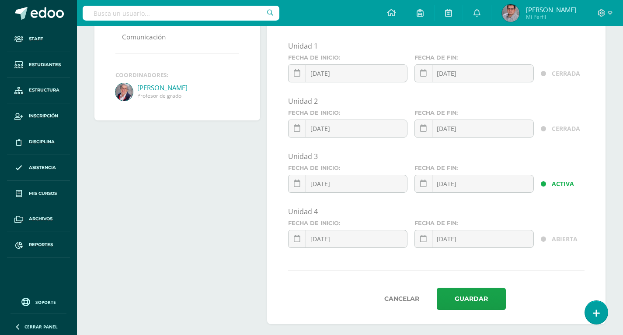
click at [192, 14] on input "text" at bounding box center [181, 13] width 197 height 15
type input "rania"
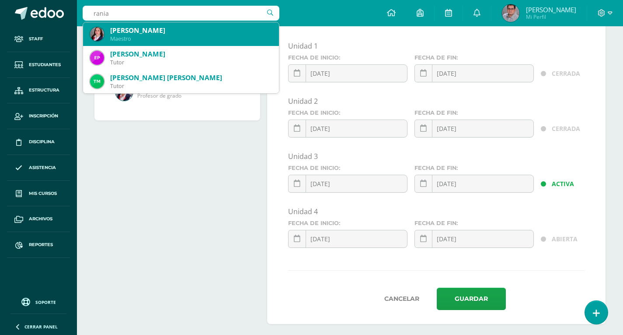
click at [189, 26] on div "[PERSON_NAME]" at bounding box center [191, 30] width 162 height 9
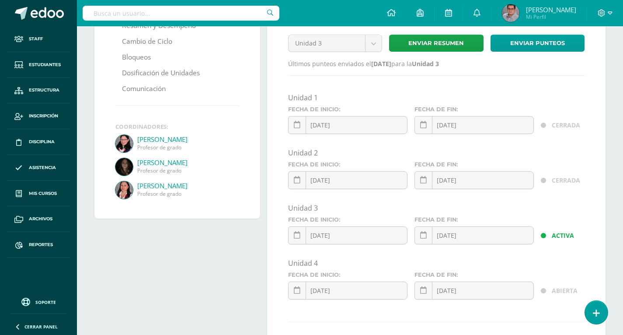
scroll to position [182, 0]
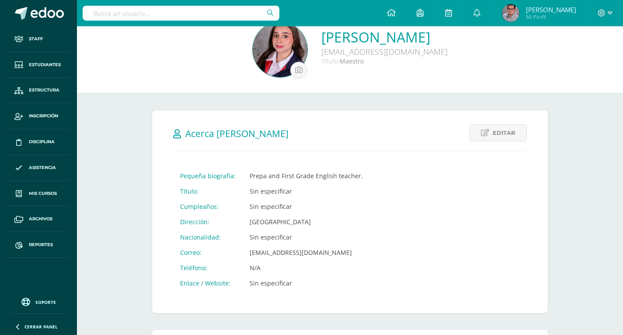
scroll to position [131, 0]
